Goal: Task Accomplishment & Management: Manage account settings

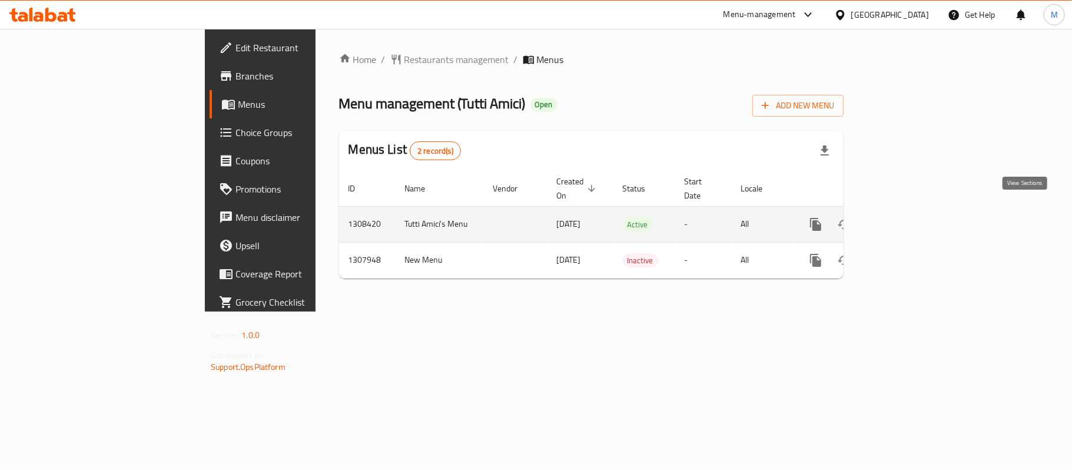
click at [908, 217] on icon "enhanced table" at bounding box center [901, 224] width 14 height 14
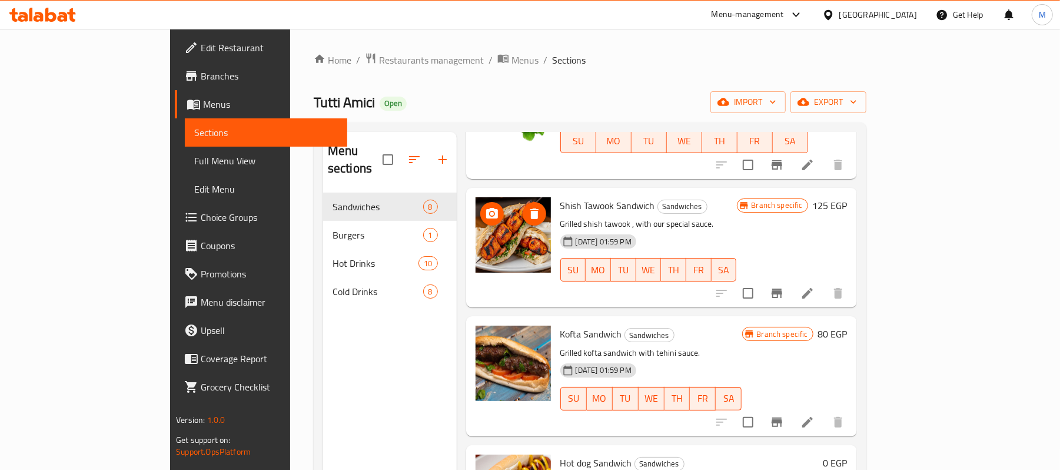
scroll to position [549, 0]
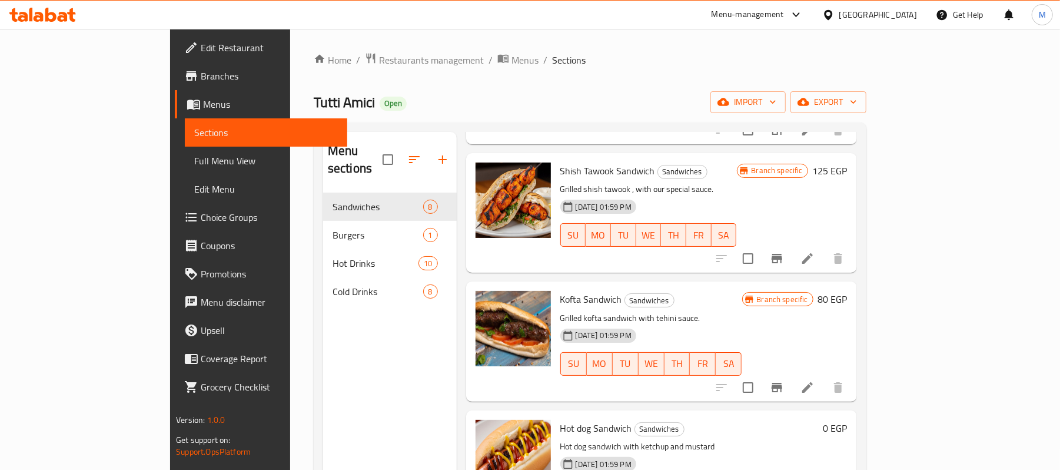
click at [201, 50] on span "Edit Restaurant" at bounding box center [269, 48] width 137 height 14
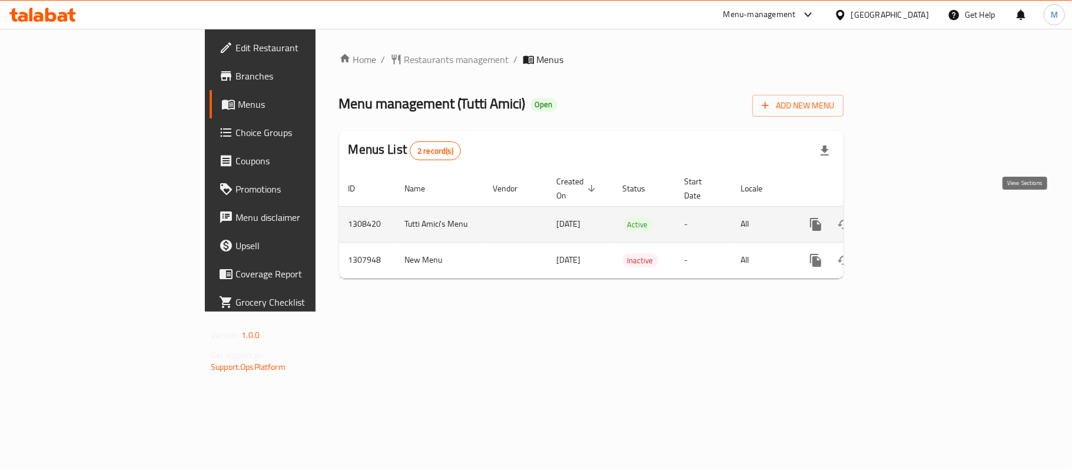
click at [906, 219] on icon "enhanced table" at bounding box center [900, 224] width 11 height 11
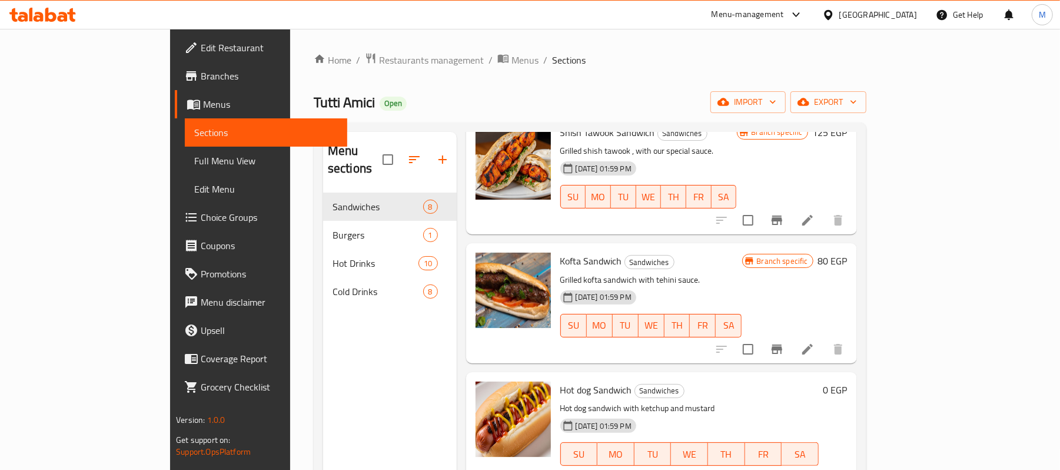
click at [201, 42] on span "Edit Restaurant" at bounding box center [269, 48] width 137 height 14
